Goal: Information Seeking & Learning: Learn about a topic

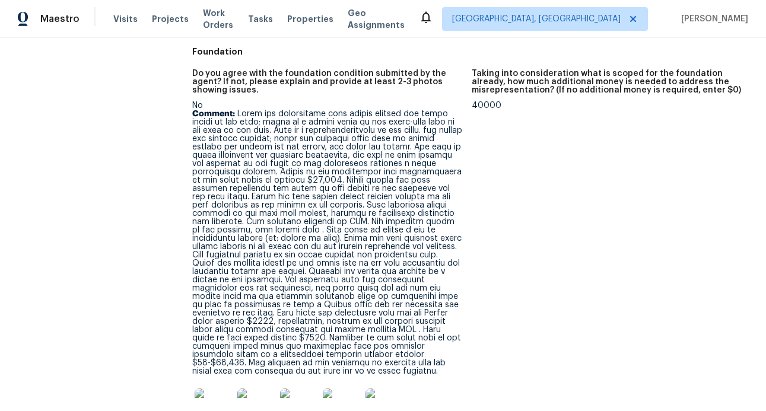
scroll to position [373, 0]
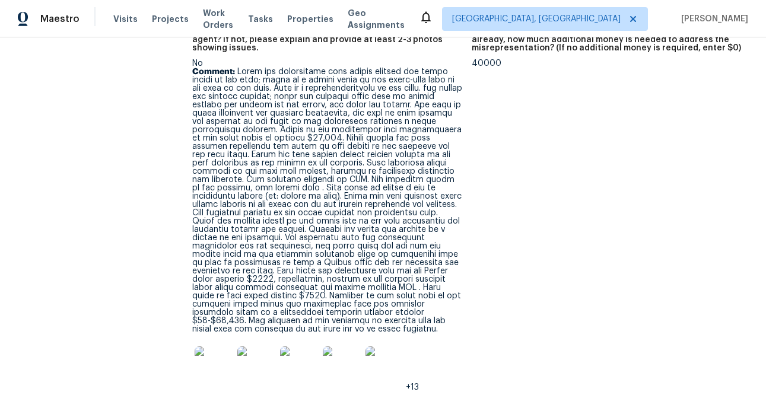
click at [222, 346] on img at bounding box center [214, 365] width 38 height 38
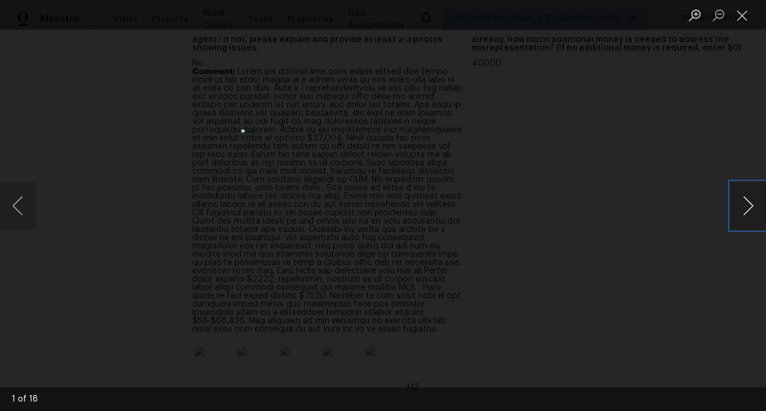
click at [754, 209] on button "Next image" at bounding box center [748, 205] width 36 height 47
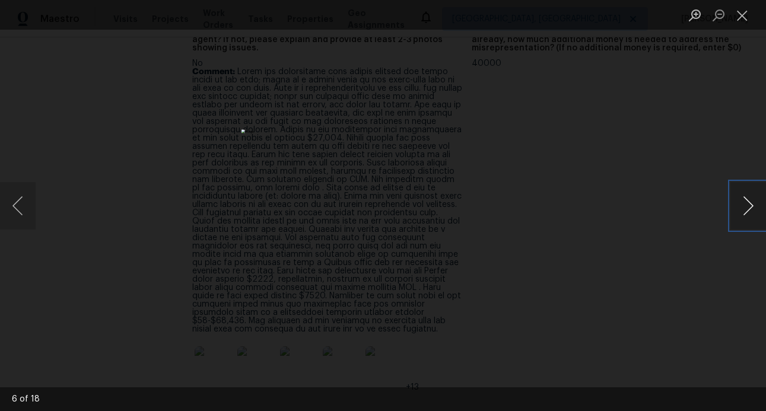
click at [754, 209] on button "Next image" at bounding box center [748, 205] width 36 height 47
click at [739, 21] on button "Close lightbox" at bounding box center [742, 15] width 24 height 21
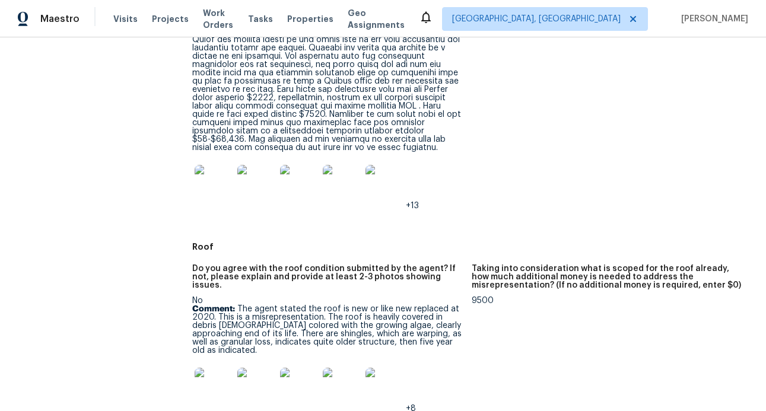
scroll to position [655, 0]
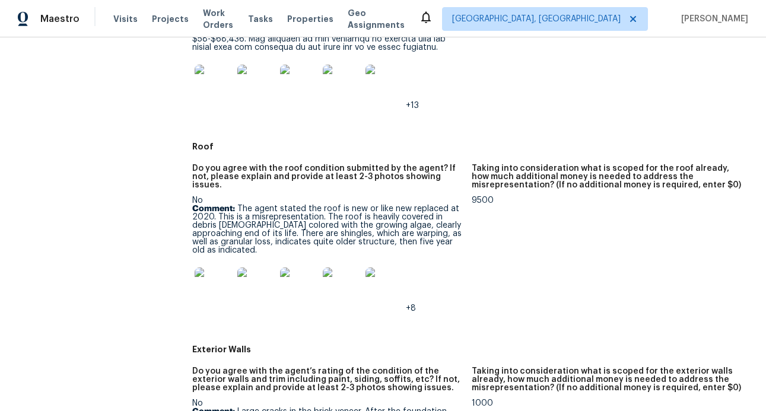
click at [205, 267] on img at bounding box center [214, 286] width 38 height 38
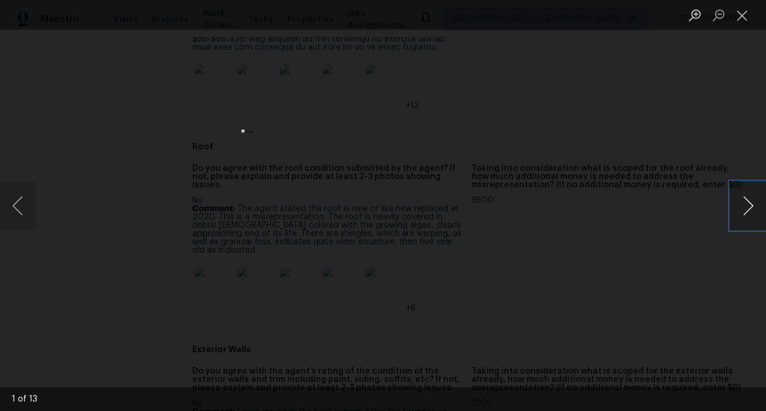
click at [745, 201] on button "Next image" at bounding box center [748, 205] width 36 height 47
click at [741, 12] on button "Close lightbox" at bounding box center [742, 15] width 24 height 21
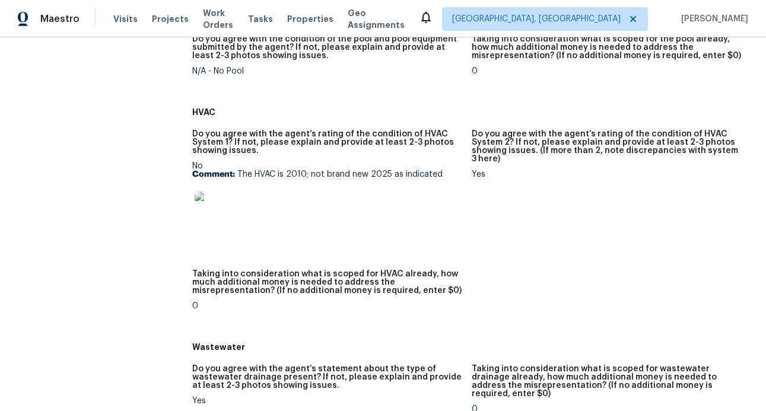
scroll to position [1168, 0]
